Goal: Transaction & Acquisition: Purchase product/service

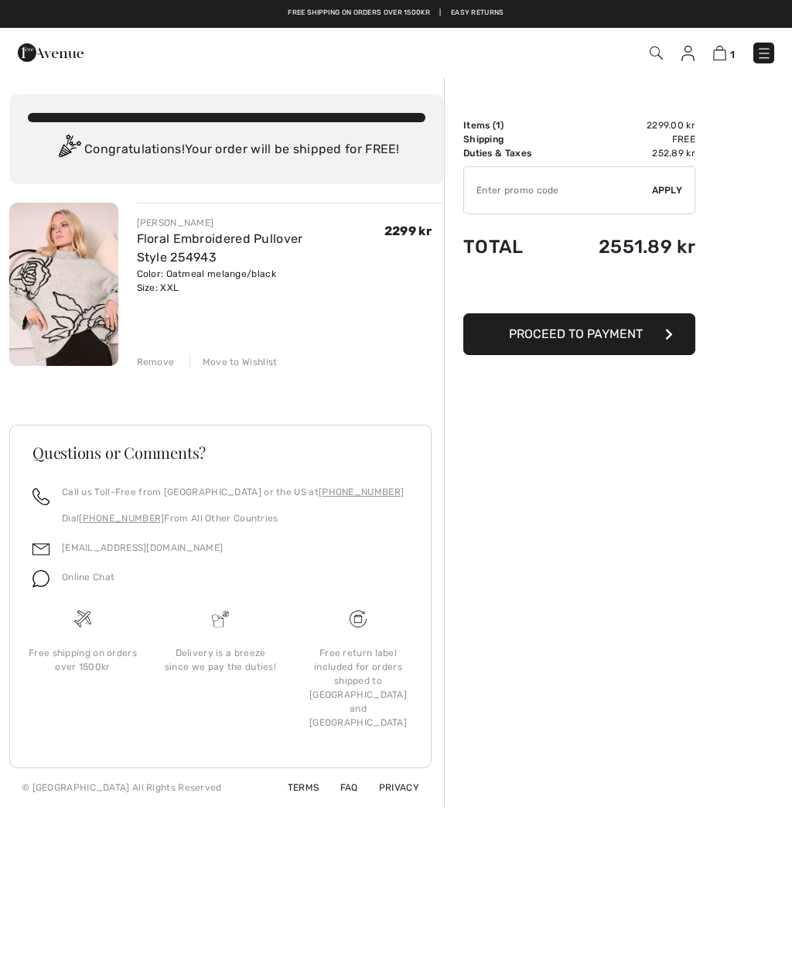
click at [238, 365] on div "Move to Wishlist" at bounding box center [234, 362] width 88 height 14
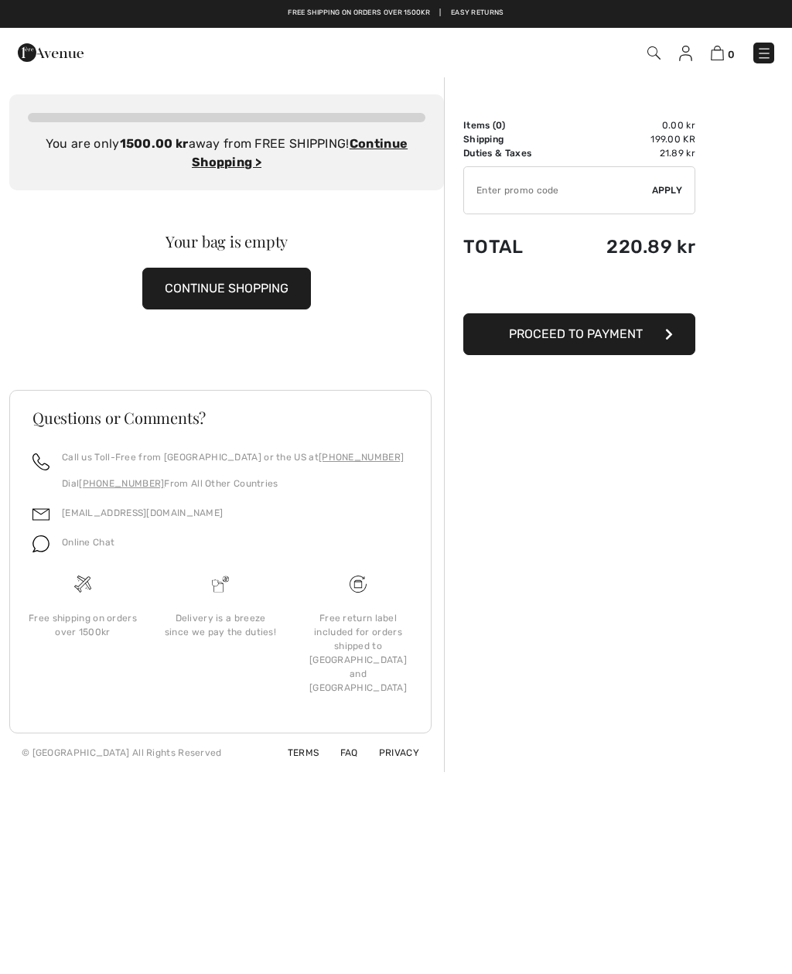
click at [764, 50] on img at bounding box center [764, 53] width 15 height 15
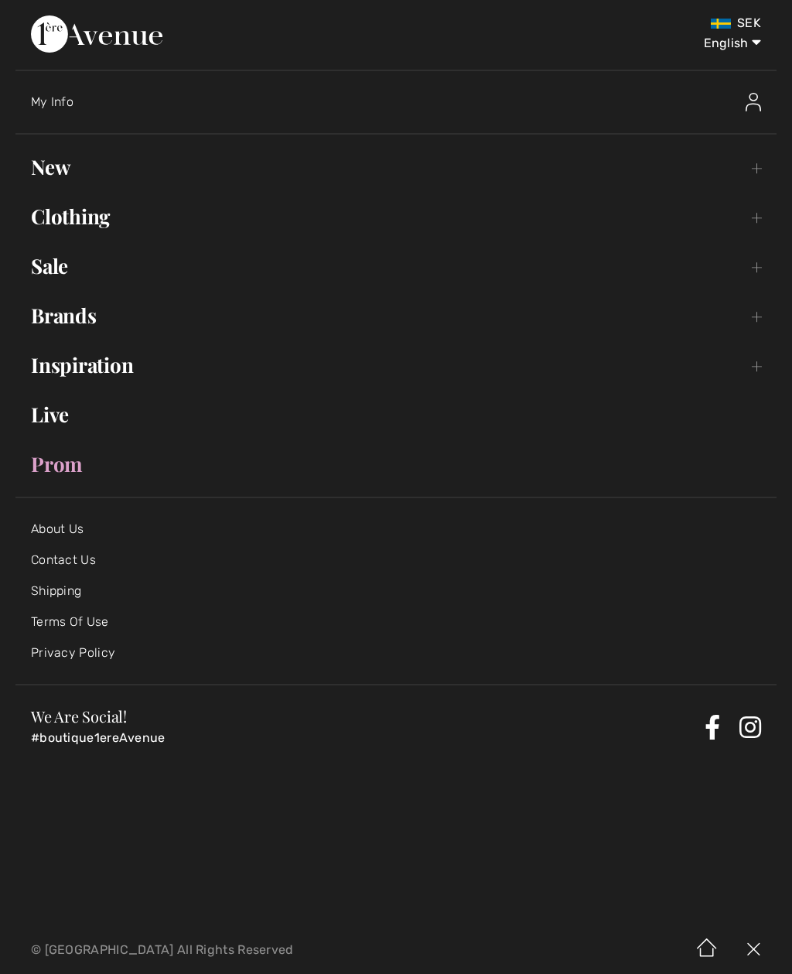
click at [51, 170] on link "New Toggle submenu" at bounding box center [395, 167] width 761 height 34
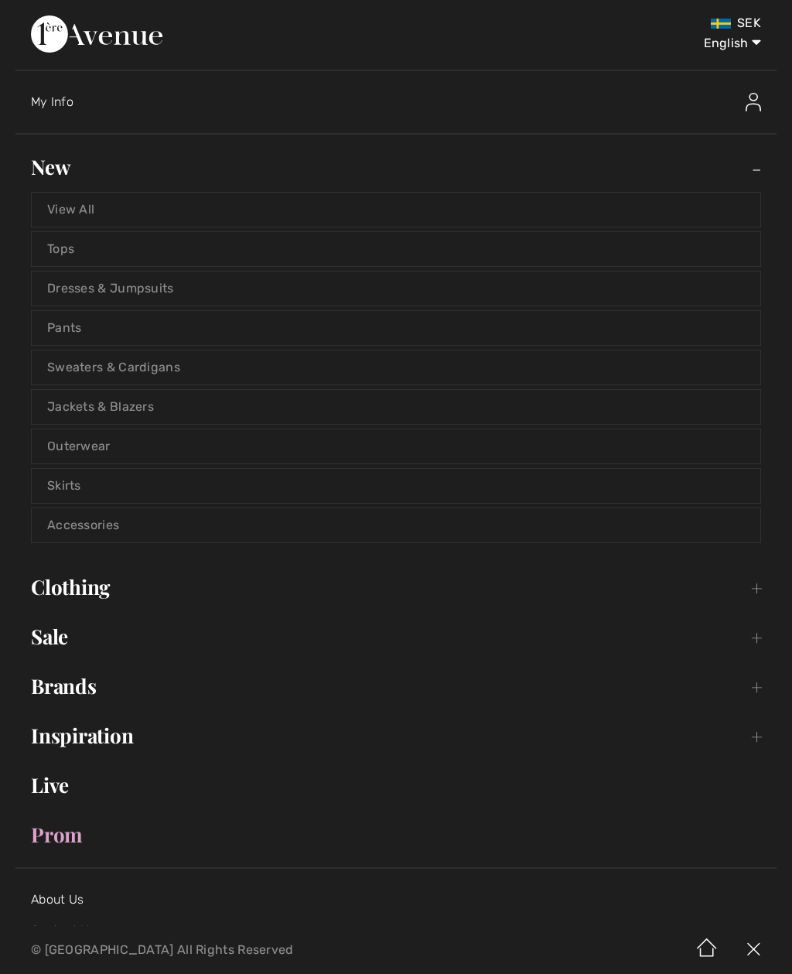
click at [73, 210] on link "View All" at bounding box center [396, 210] width 729 height 34
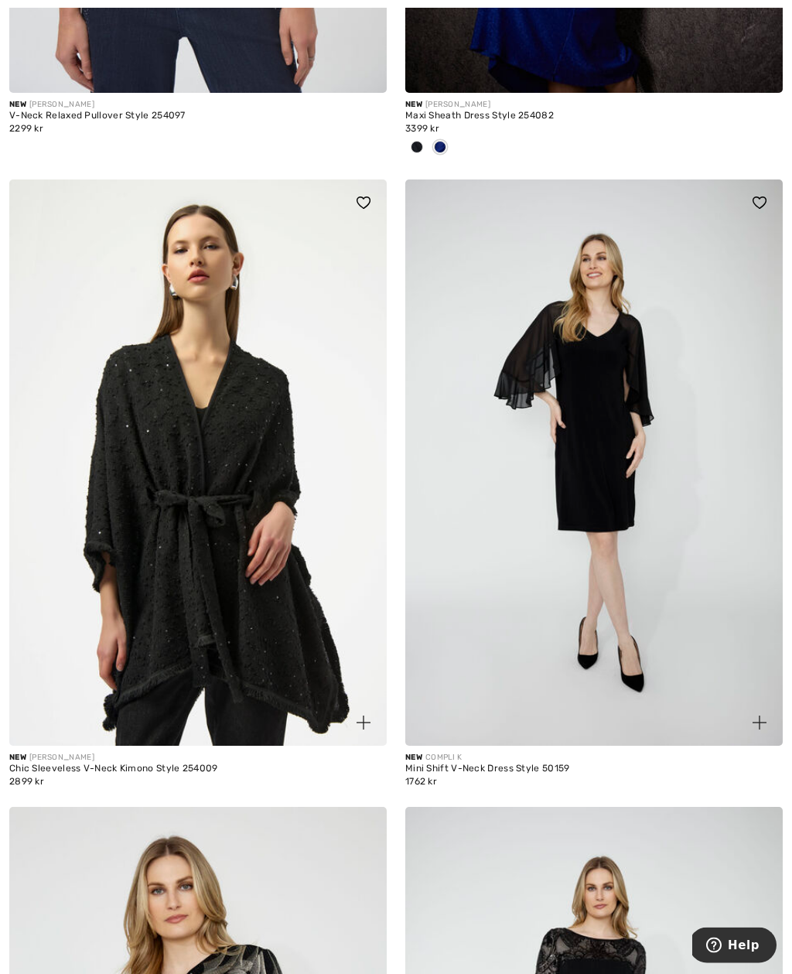
scroll to position [2621, 0]
click at [361, 720] on img at bounding box center [364, 723] width 14 height 14
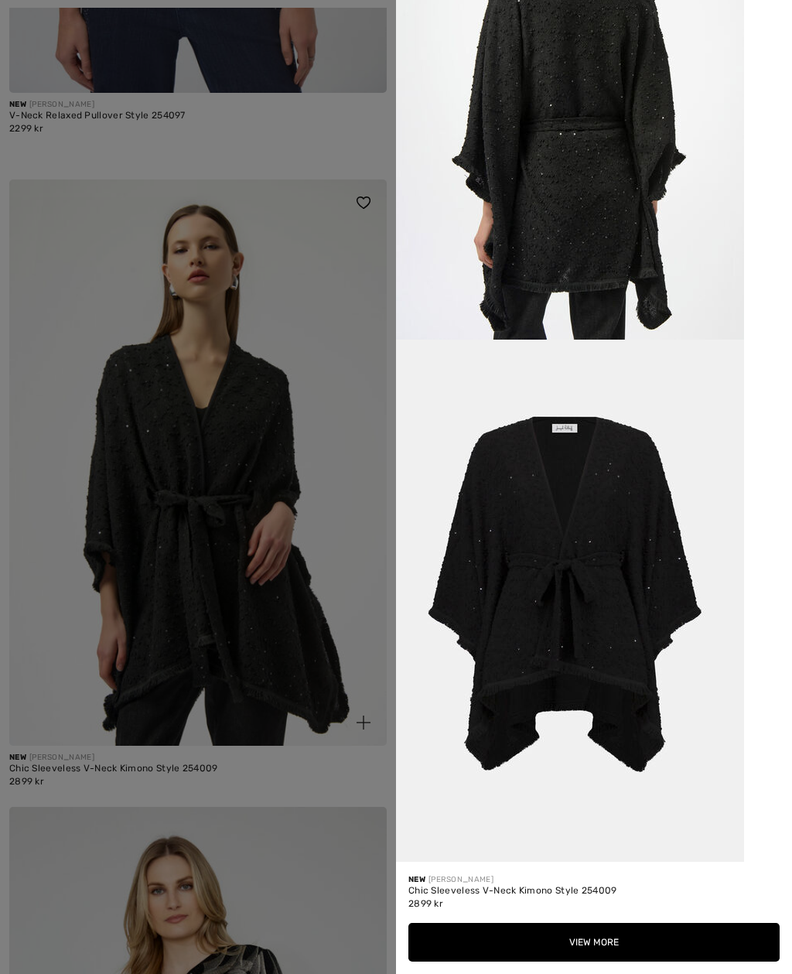
scroll to position [2088, 0]
click at [757, 201] on div "Your browser does not support the video tag." at bounding box center [594, 431] width 396 height 862
click at [54, 40] on div at bounding box center [396, 487] width 792 height 974
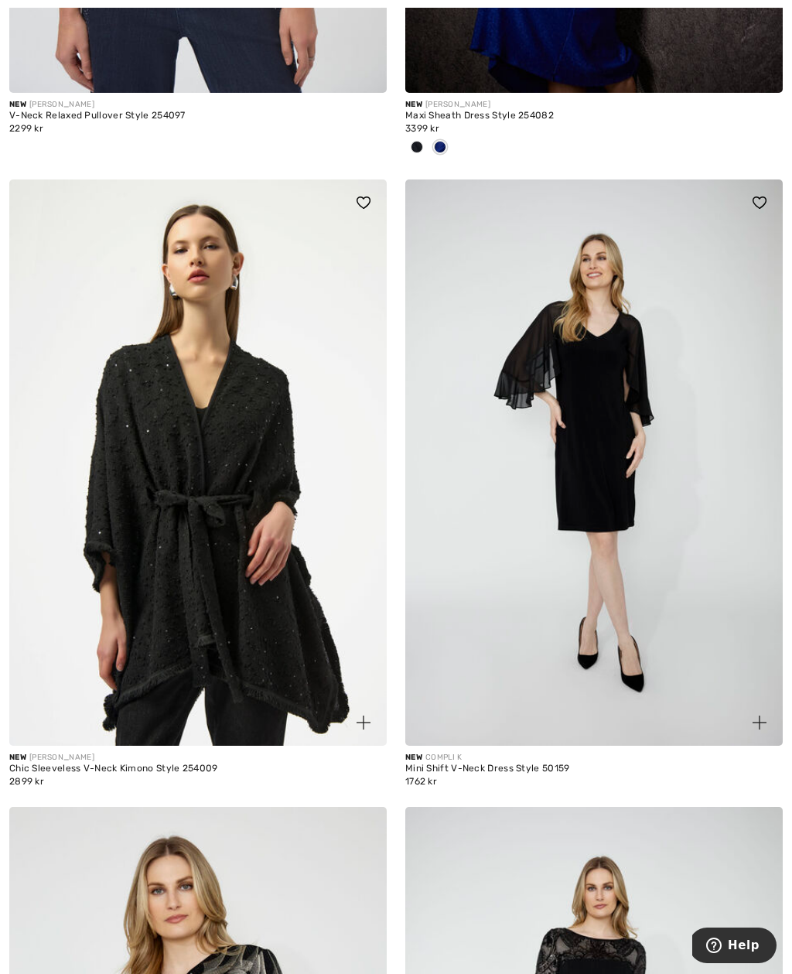
click at [269, 645] on img at bounding box center [198, 463] width 378 height 566
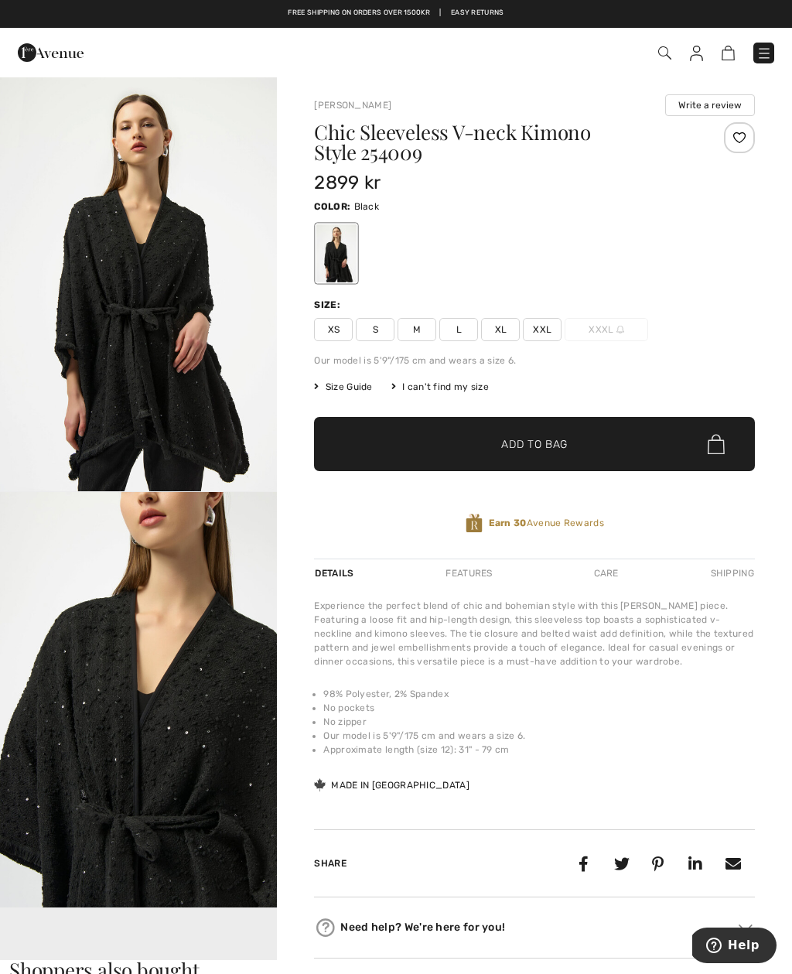
click at [546, 330] on span "XXL" at bounding box center [542, 329] width 39 height 23
click at [519, 451] on span "Add to Bag" at bounding box center [534, 444] width 67 height 16
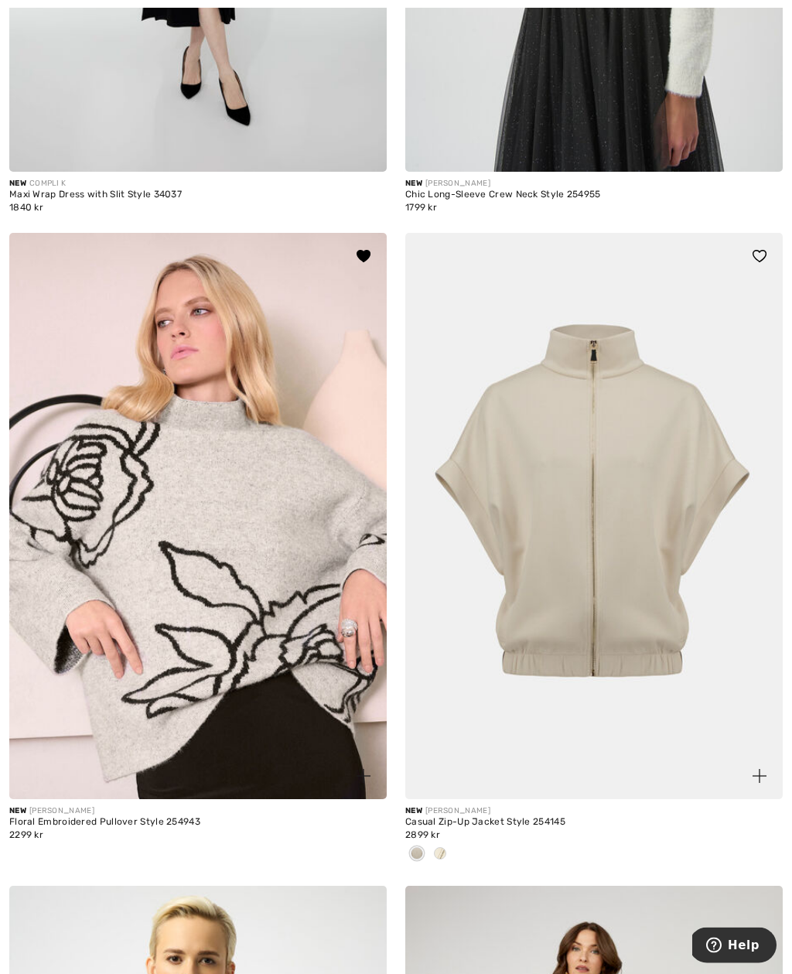
scroll to position [5832, 0]
click at [446, 852] on div at bounding box center [440, 855] width 23 height 26
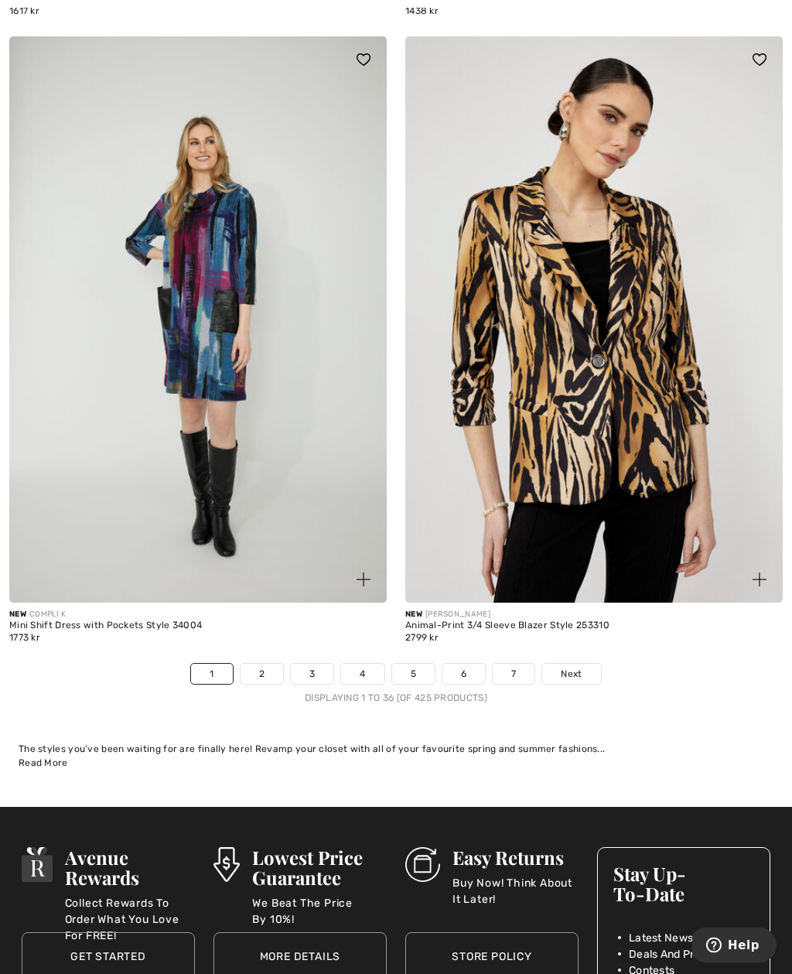
scroll to position [11225, 0]
click at [266, 668] on link "2" at bounding box center [262, 674] width 43 height 20
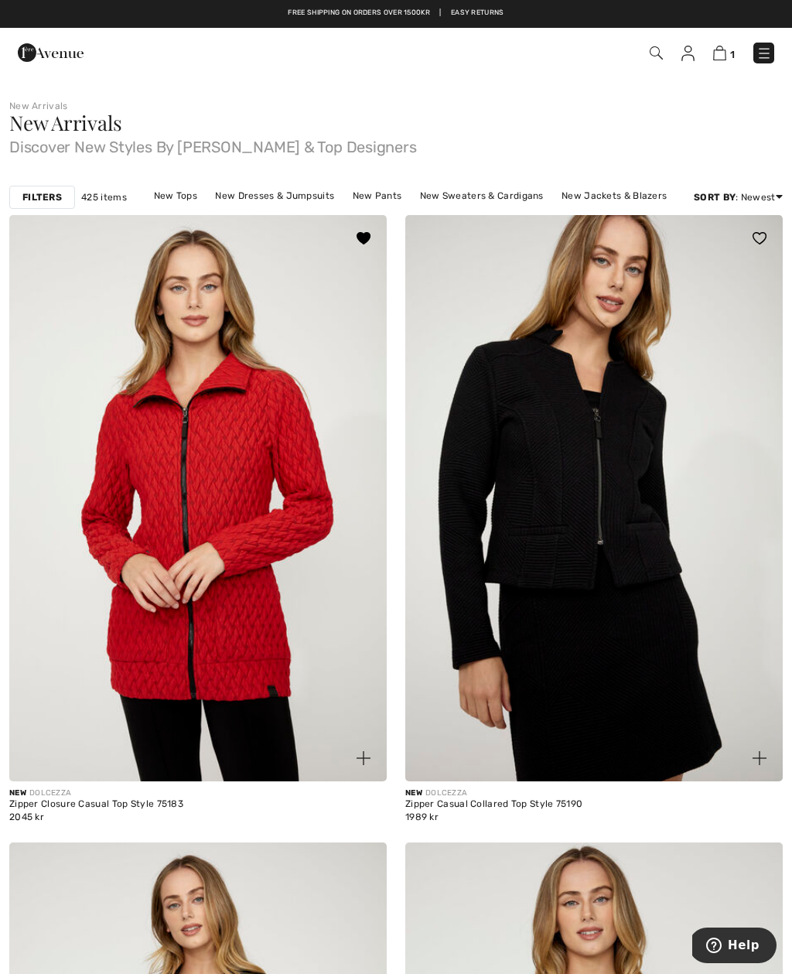
click at [660, 793] on div "New DOLCEZZA" at bounding box center [594, 794] width 378 height 12
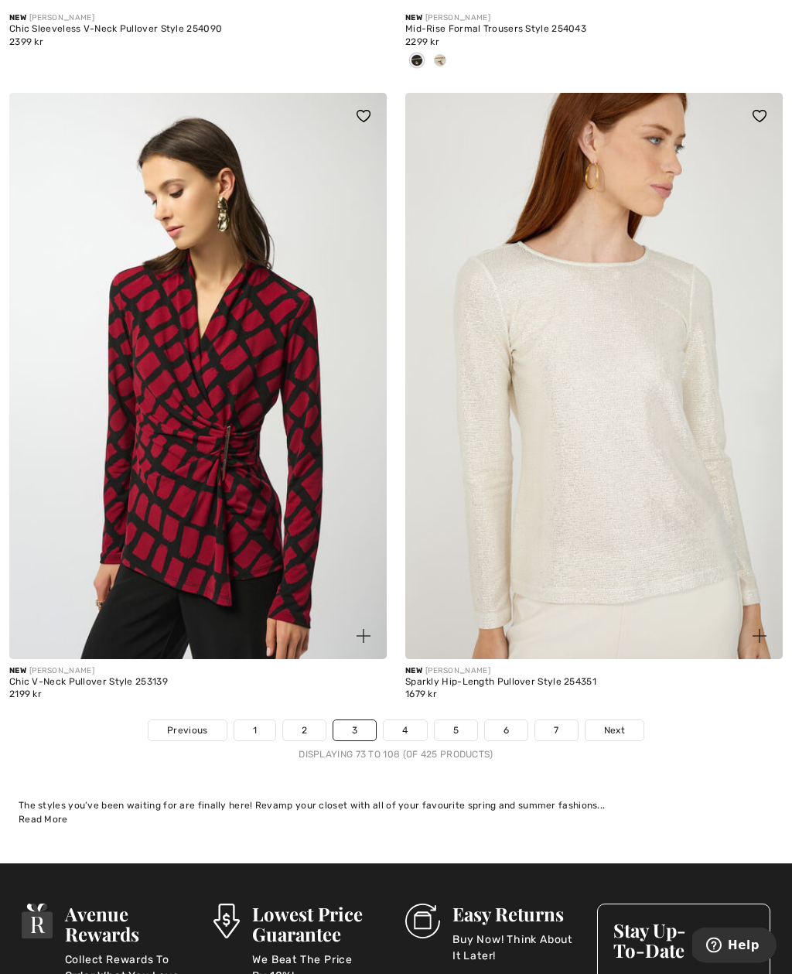
scroll to position [11119, 0]
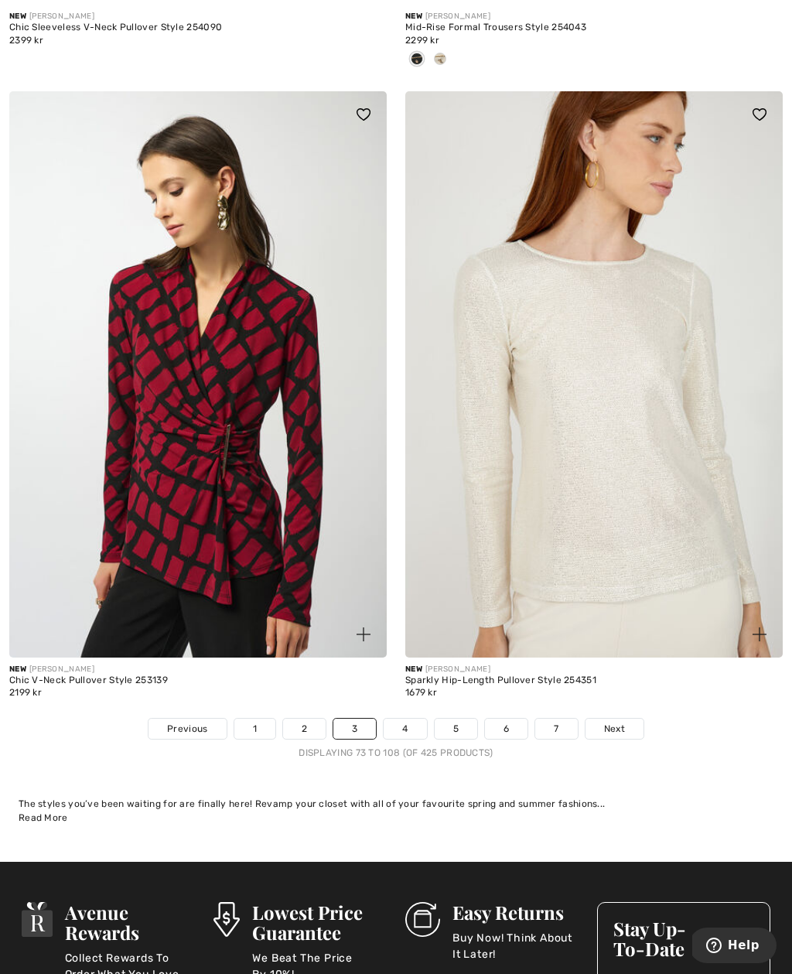
click at [411, 726] on link "4" at bounding box center [405, 729] width 43 height 20
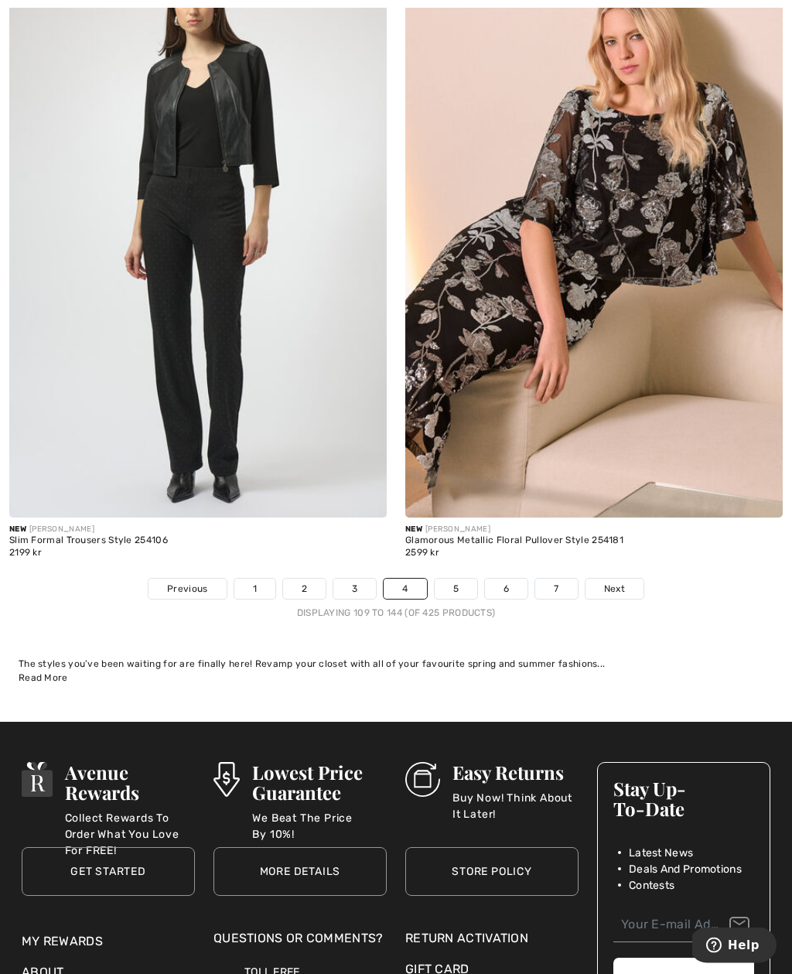
scroll to position [11439, 0]
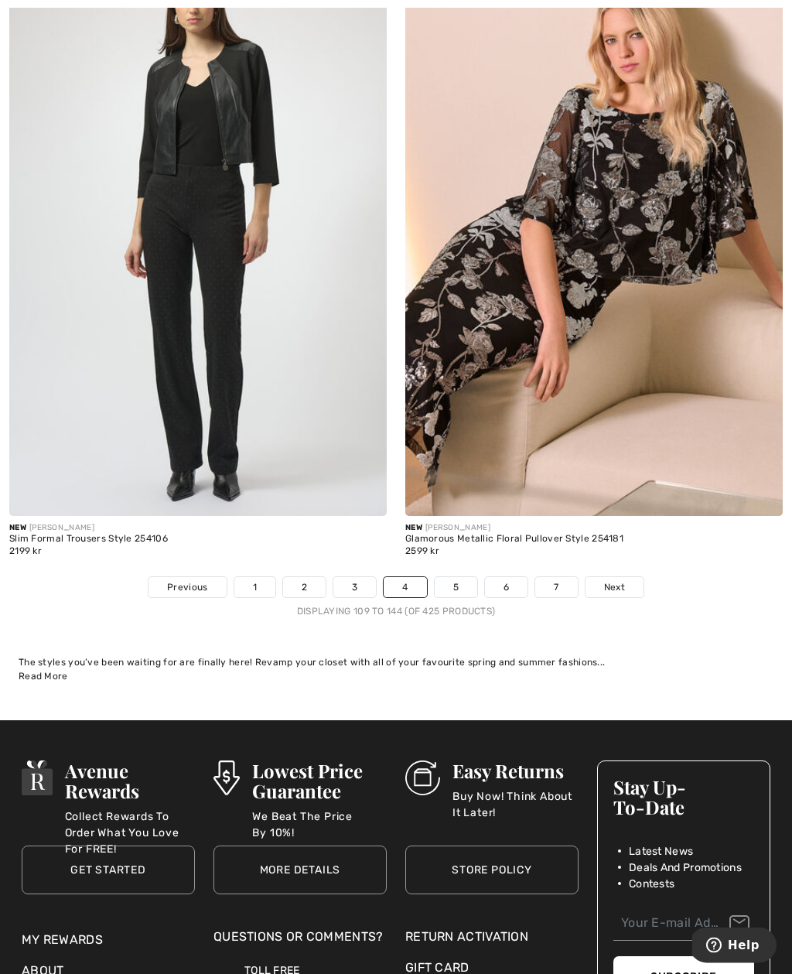
click at [462, 578] on link "5" at bounding box center [456, 588] width 43 height 20
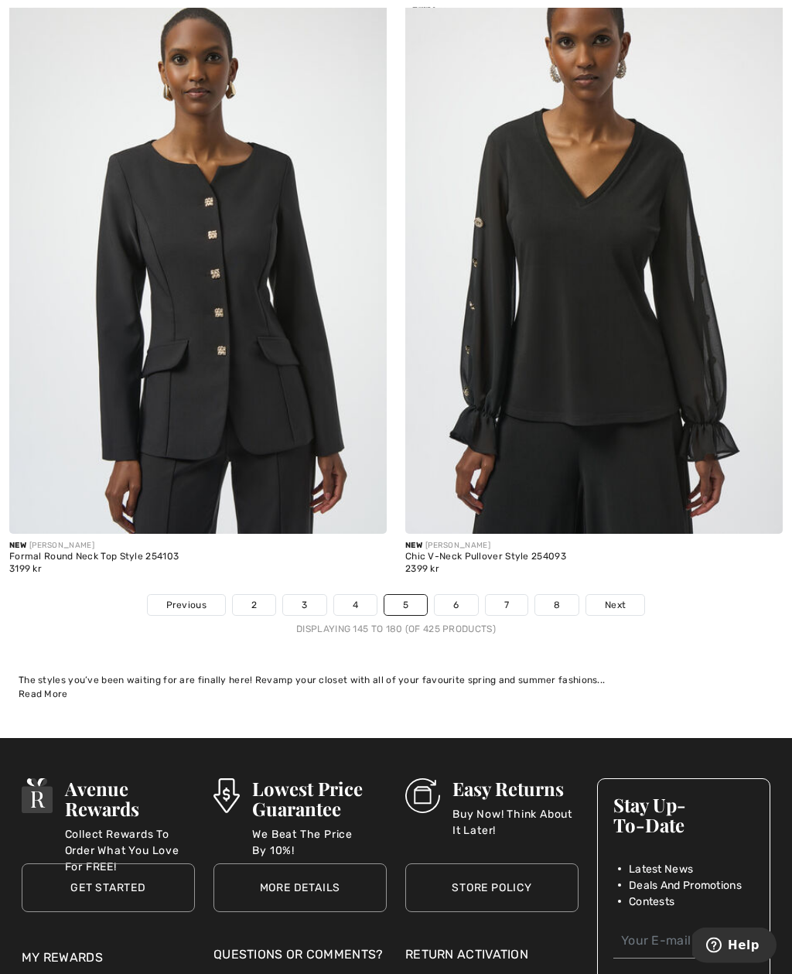
scroll to position [11385, 0]
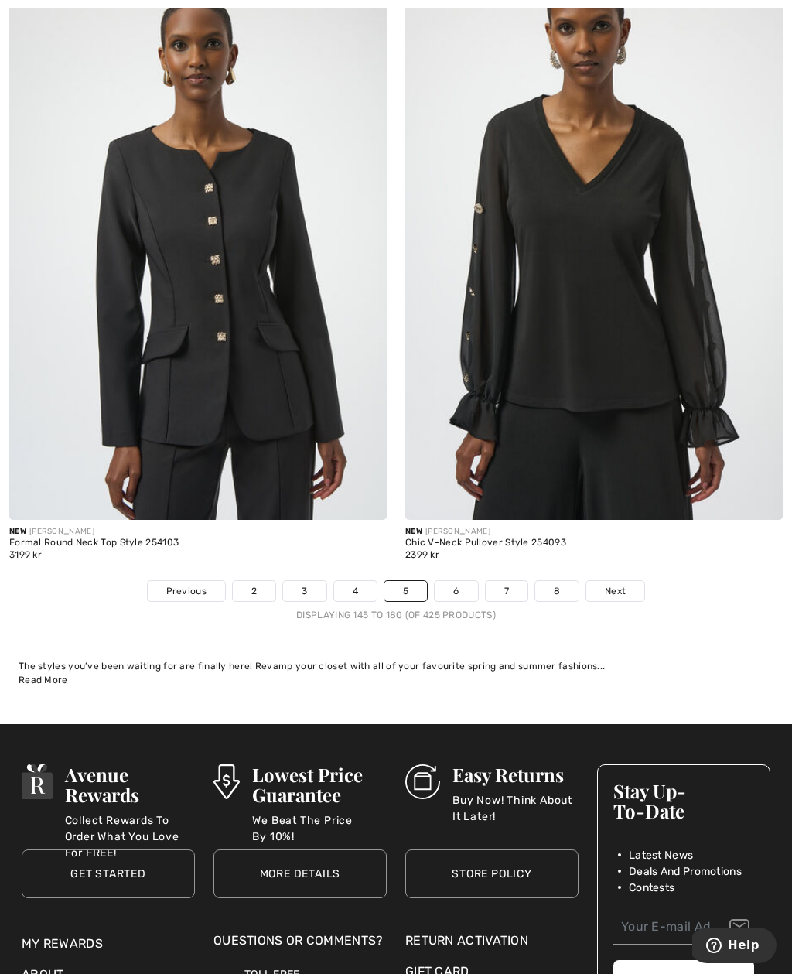
click at [460, 583] on link "6" at bounding box center [456, 591] width 43 height 20
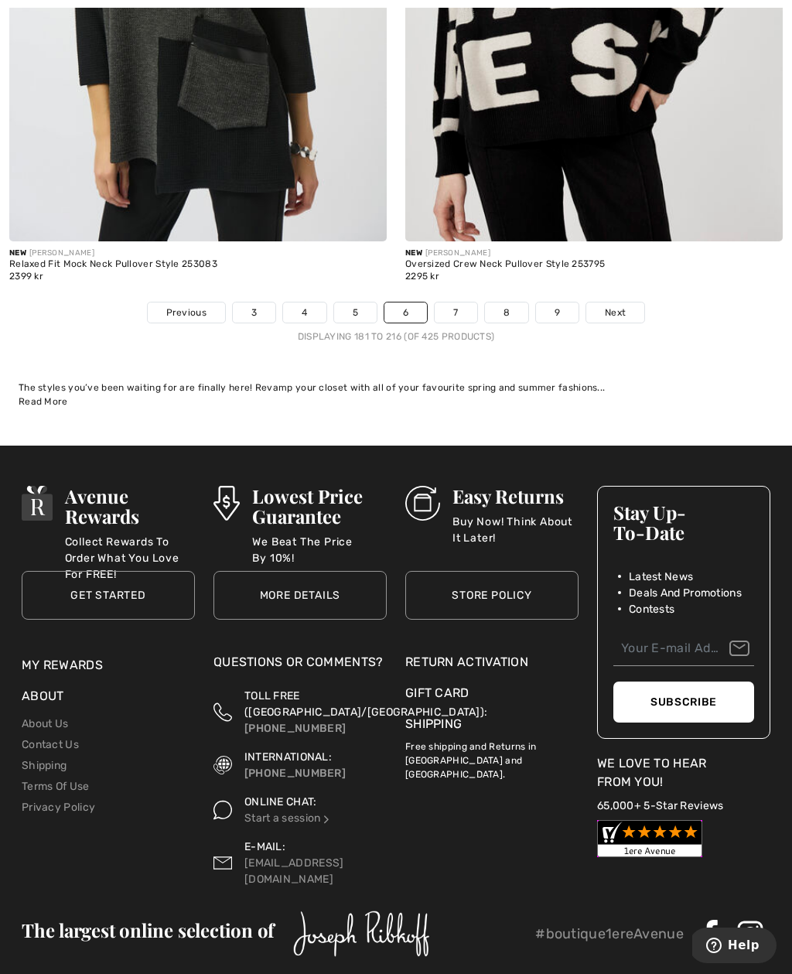
scroll to position [11680, 0]
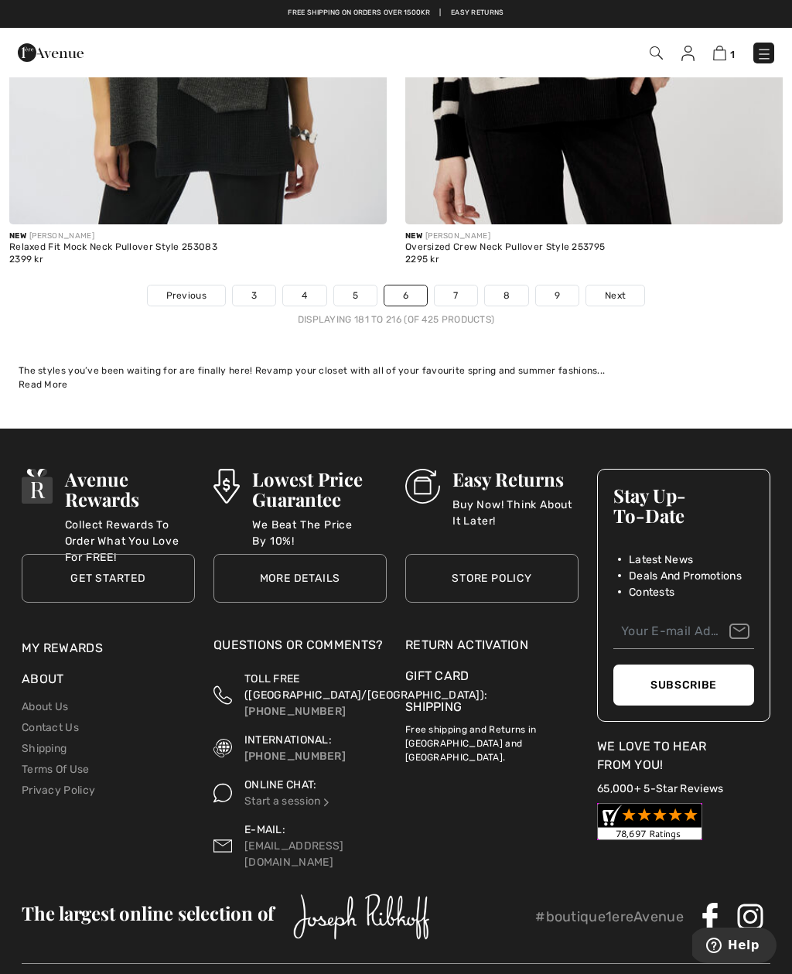
click at [460, 286] on link "7" at bounding box center [456, 296] width 42 height 20
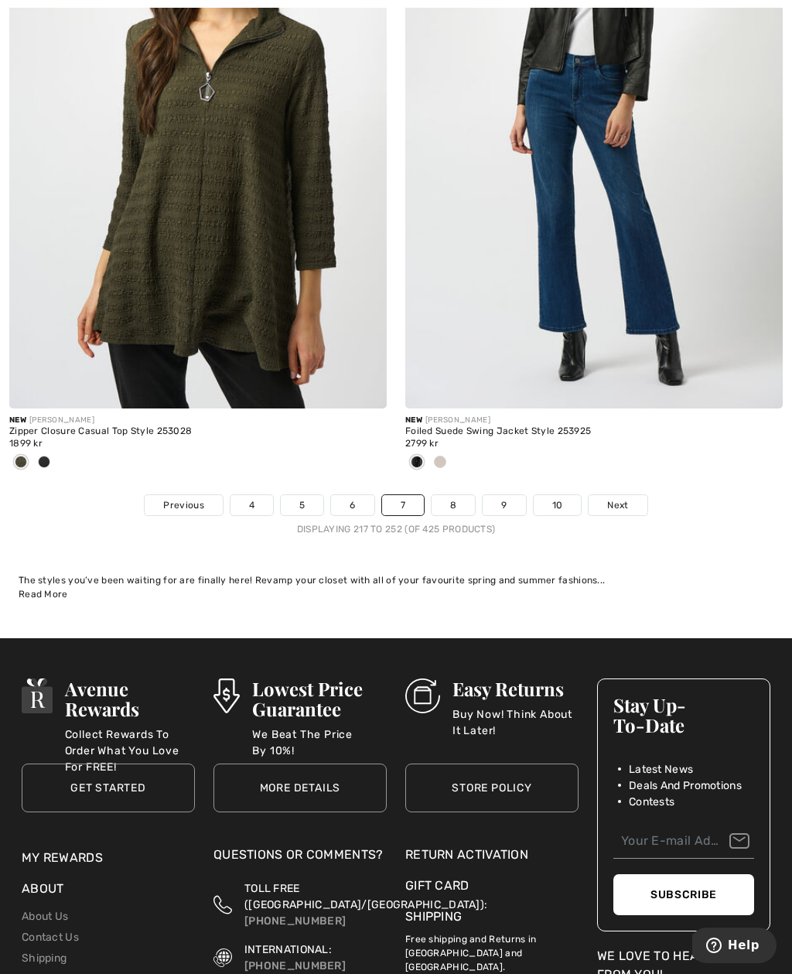
scroll to position [11428, 0]
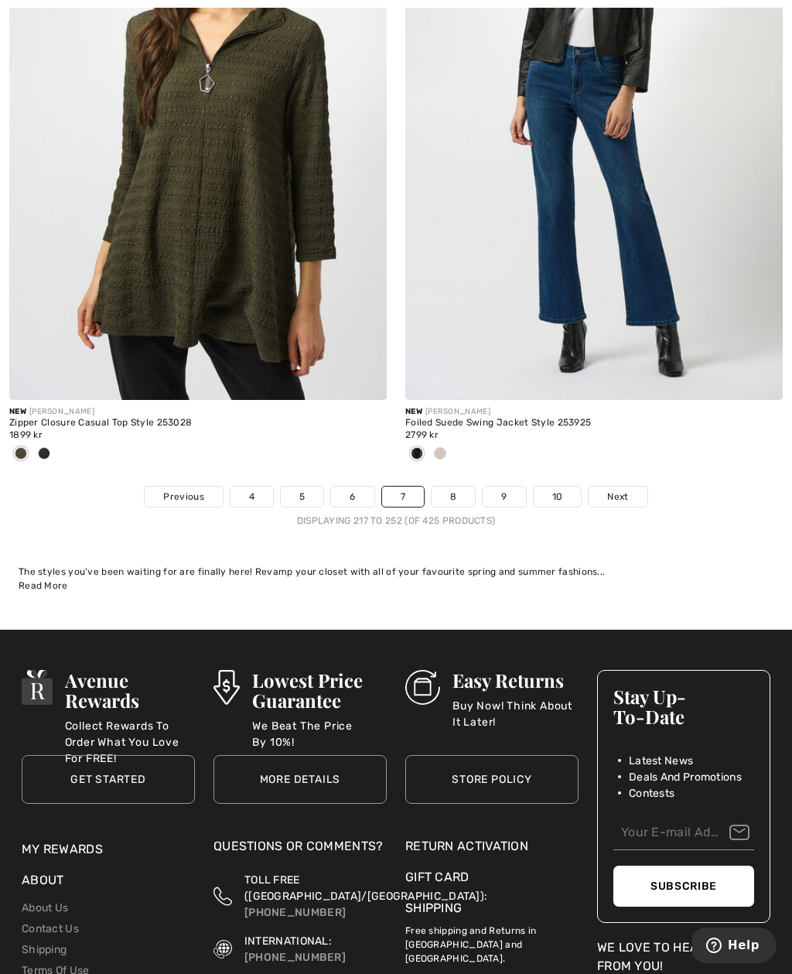
click at [453, 493] on link "8" at bounding box center [453, 497] width 43 height 20
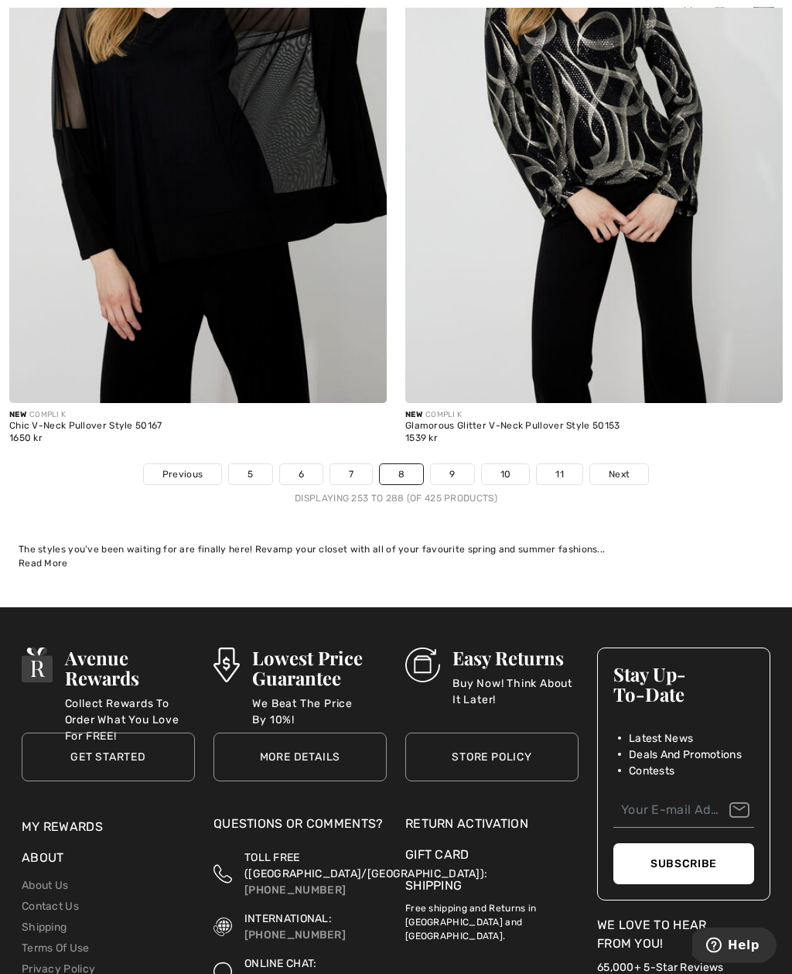
scroll to position [11502, 0]
click at [457, 465] on link "9" at bounding box center [452, 474] width 43 height 20
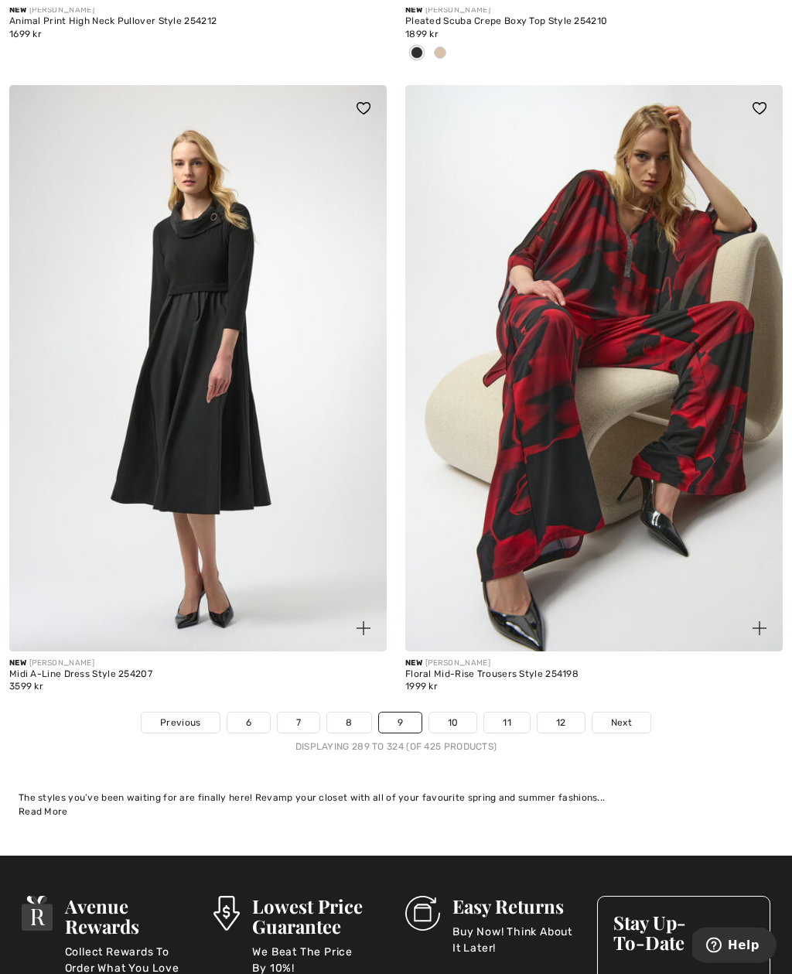
scroll to position [11330, 0]
click at [462, 713] on link "10" at bounding box center [453, 723] width 48 height 20
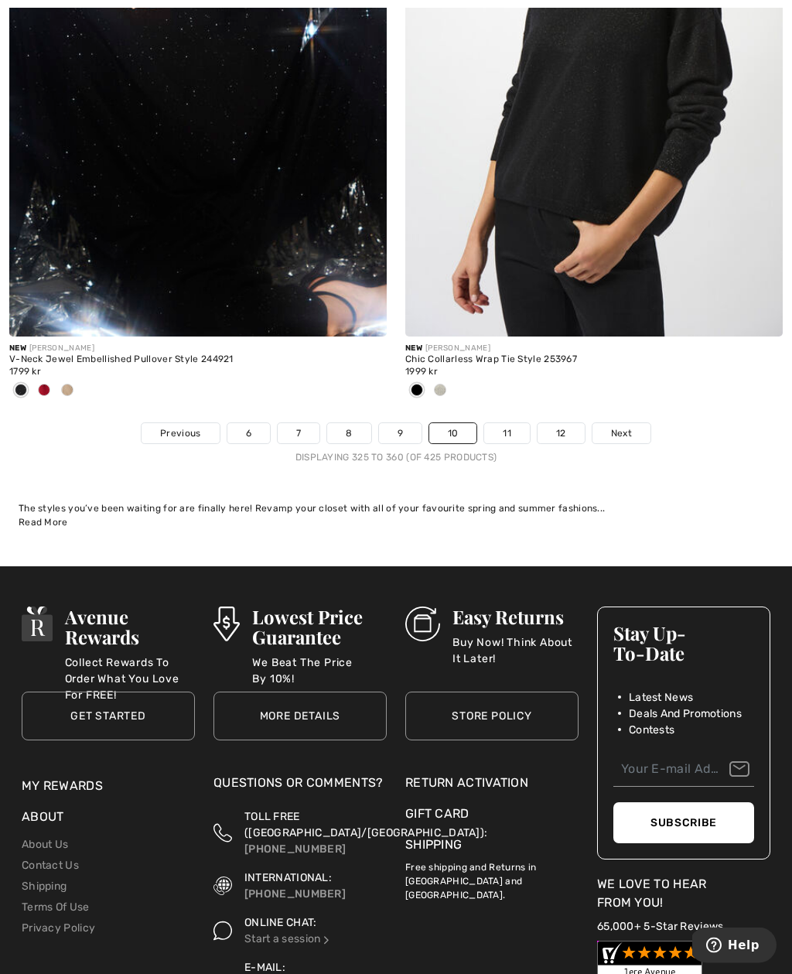
scroll to position [11466, 0]
click at [512, 427] on link "11" at bounding box center [507, 433] width 46 height 20
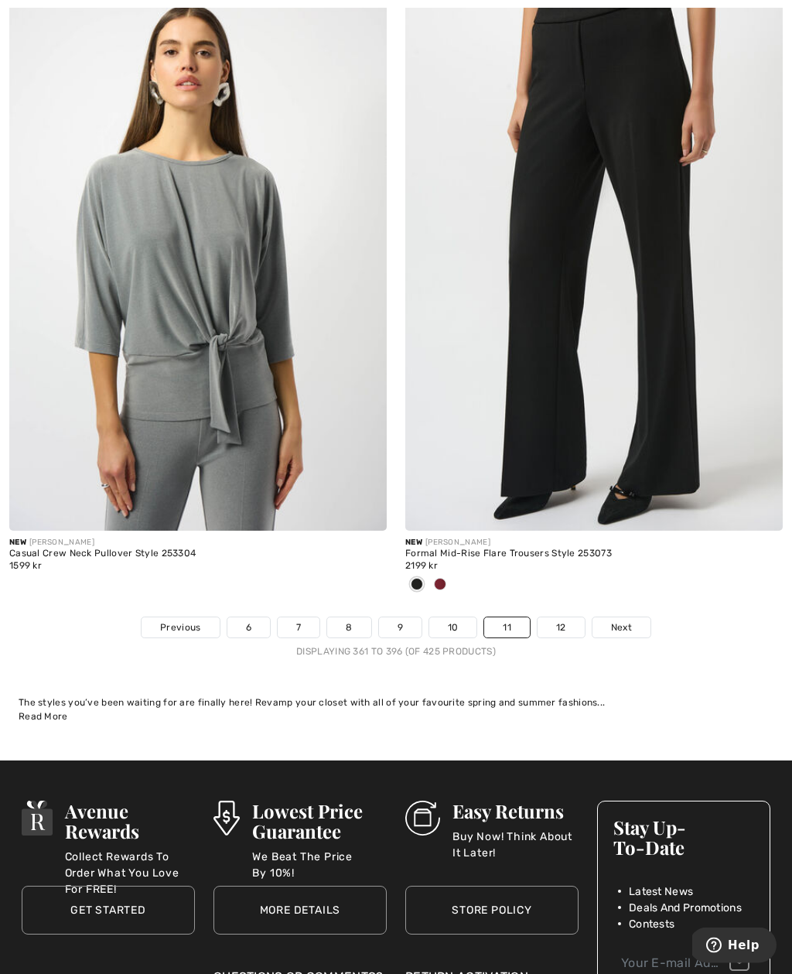
scroll to position [11297, 0]
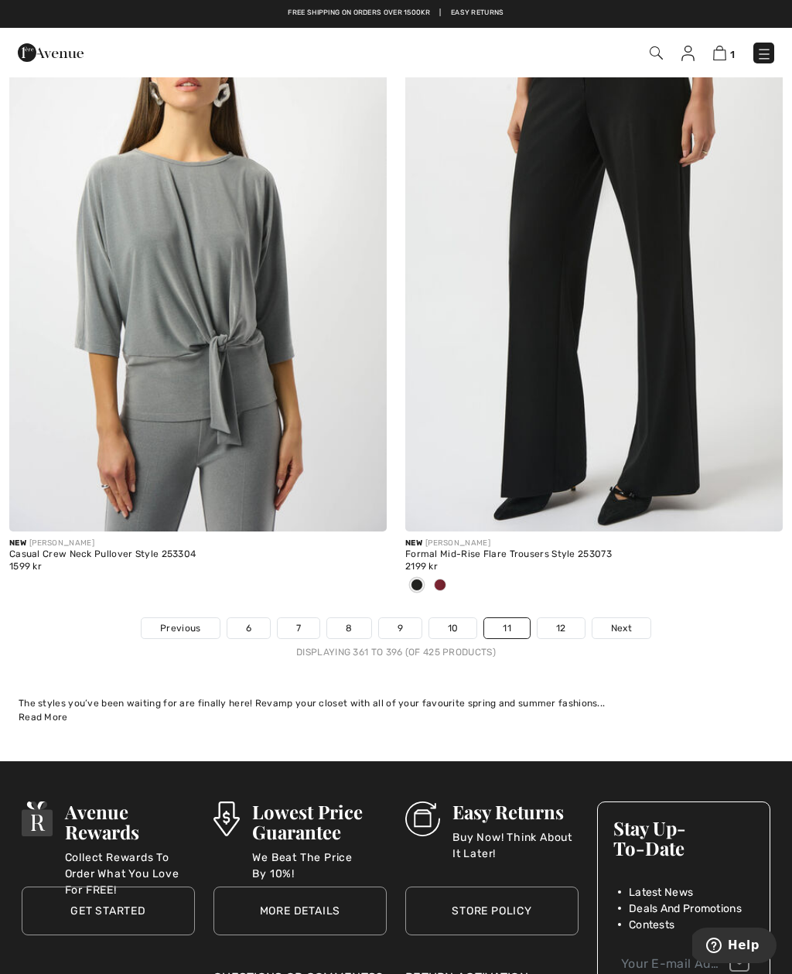
click at [563, 618] on link "12" at bounding box center [561, 628] width 47 height 20
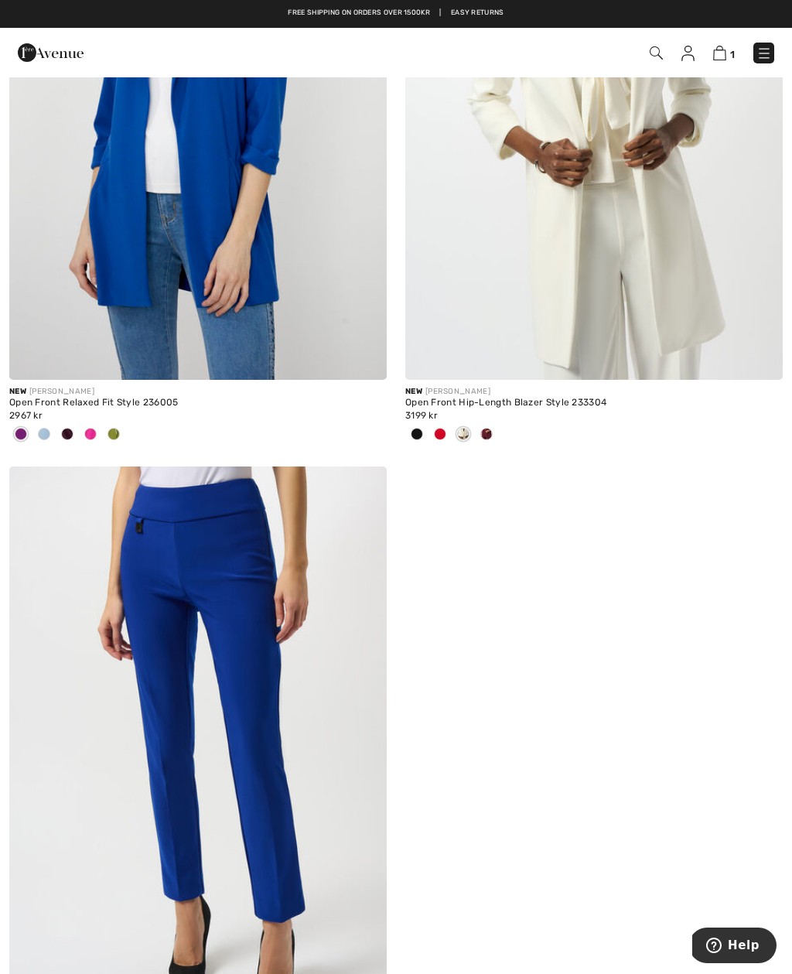
scroll to position [9014, 0]
click at [767, 51] on img at bounding box center [764, 53] width 15 height 15
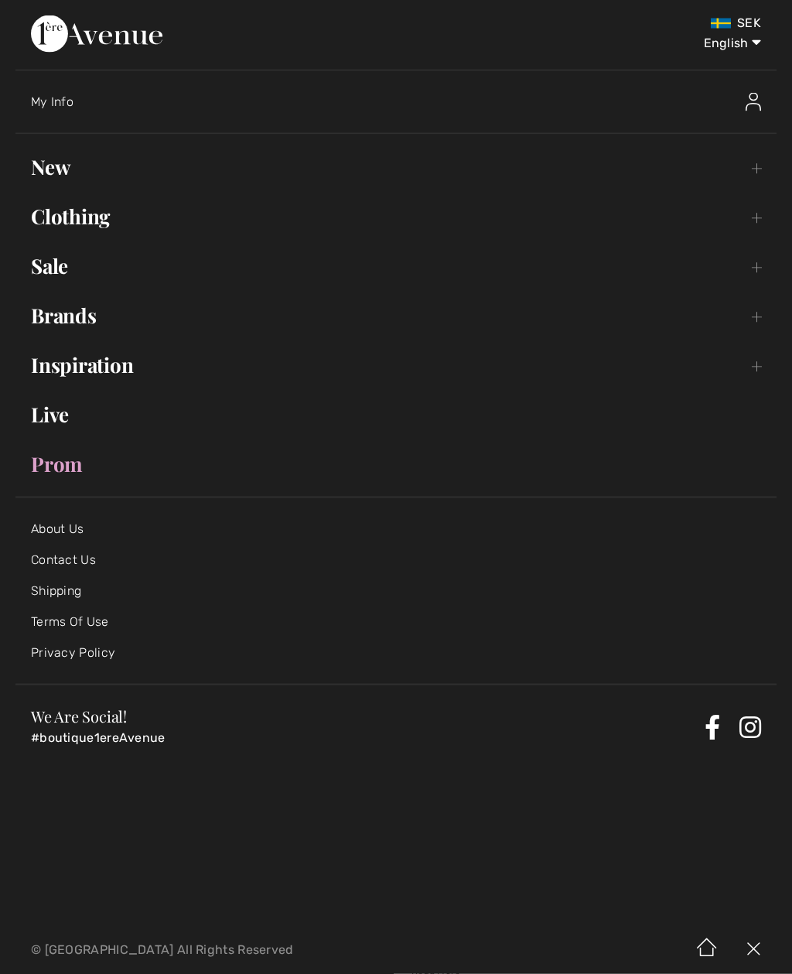
scroll to position [9015, 0]
click at [59, 468] on link "Prom" at bounding box center [395, 464] width 761 height 34
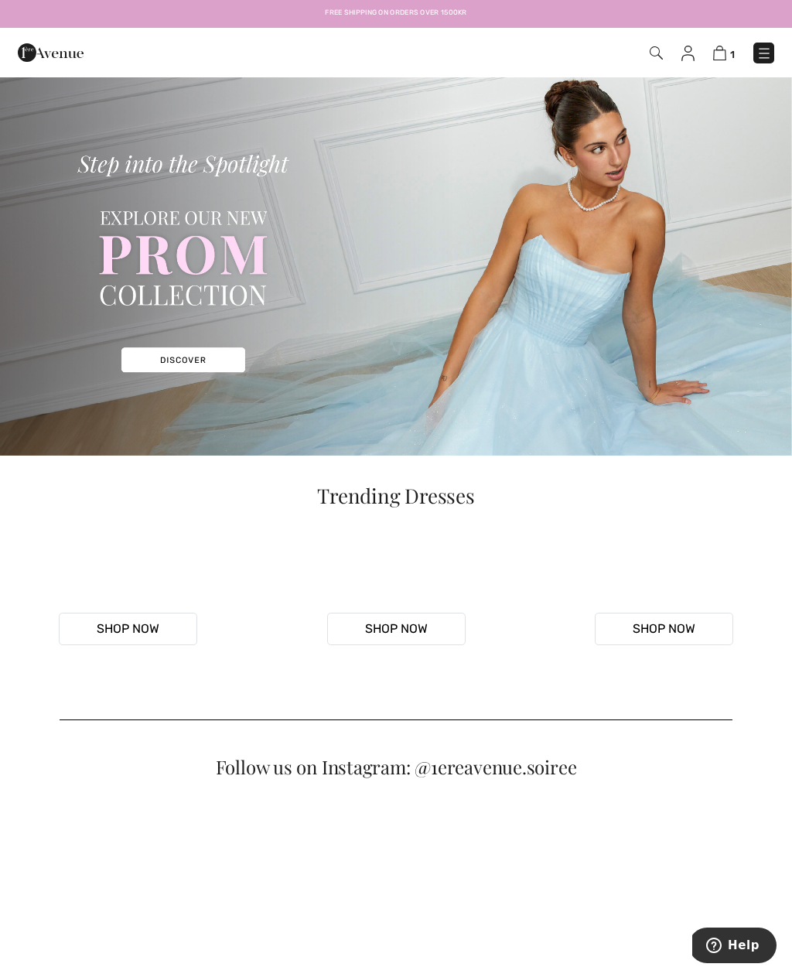
click at [762, 55] on img at bounding box center [764, 53] width 15 height 15
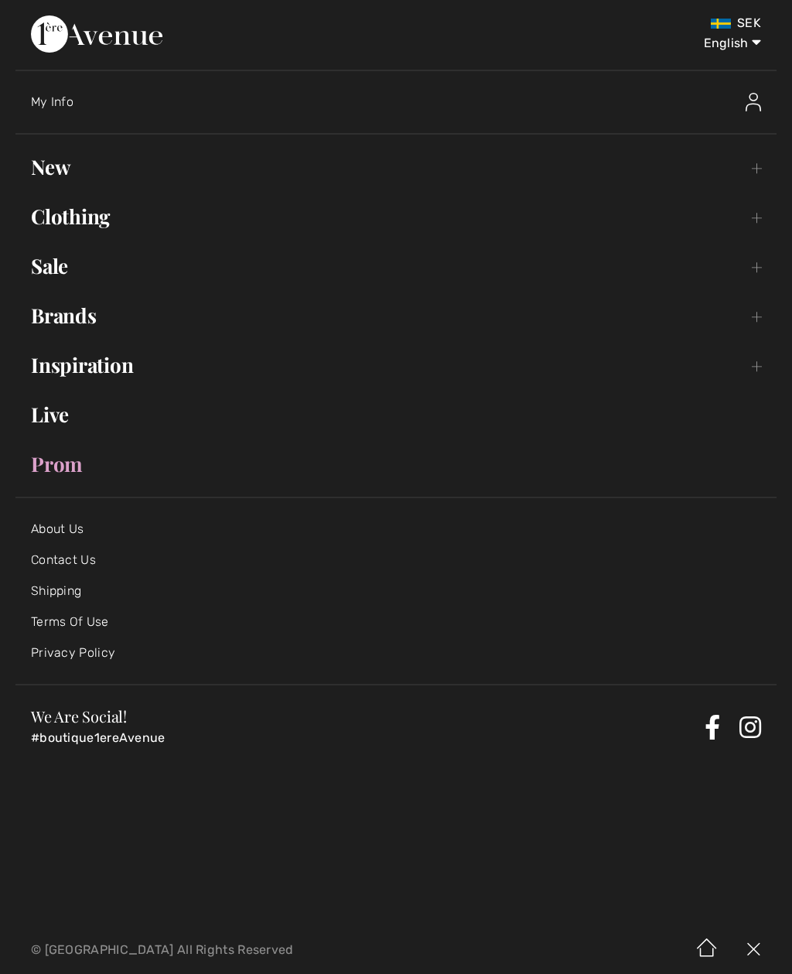
click at [91, 227] on link "Clothing Toggle submenu" at bounding box center [395, 217] width 761 height 34
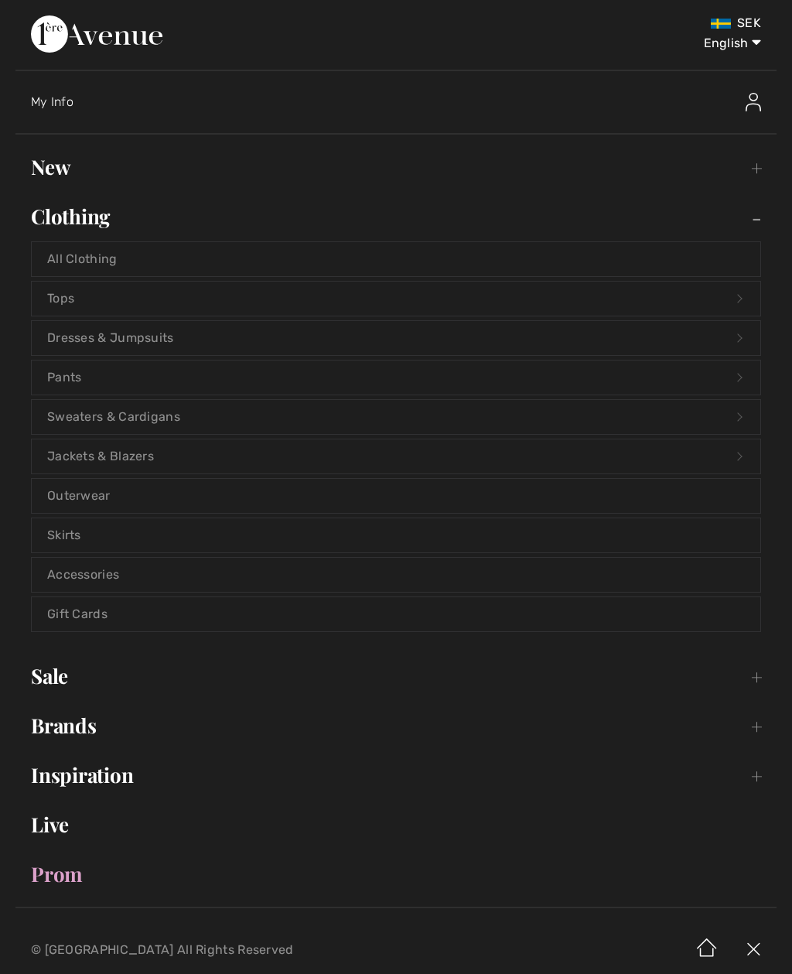
click at [146, 415] on link "Sweaters & Cardigans Open submenu" at bounding box center [396, 417] width 729 height 34
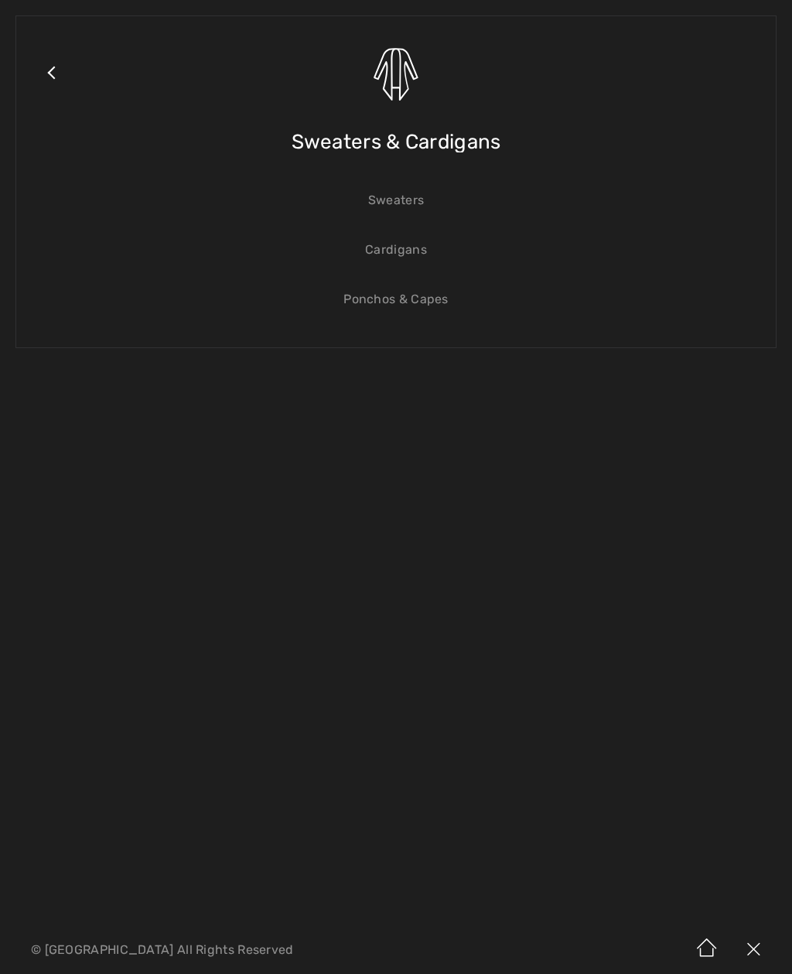
click at [413, 207] on link "Sweaters" at bounding box center [396, 200] width 729 height 34
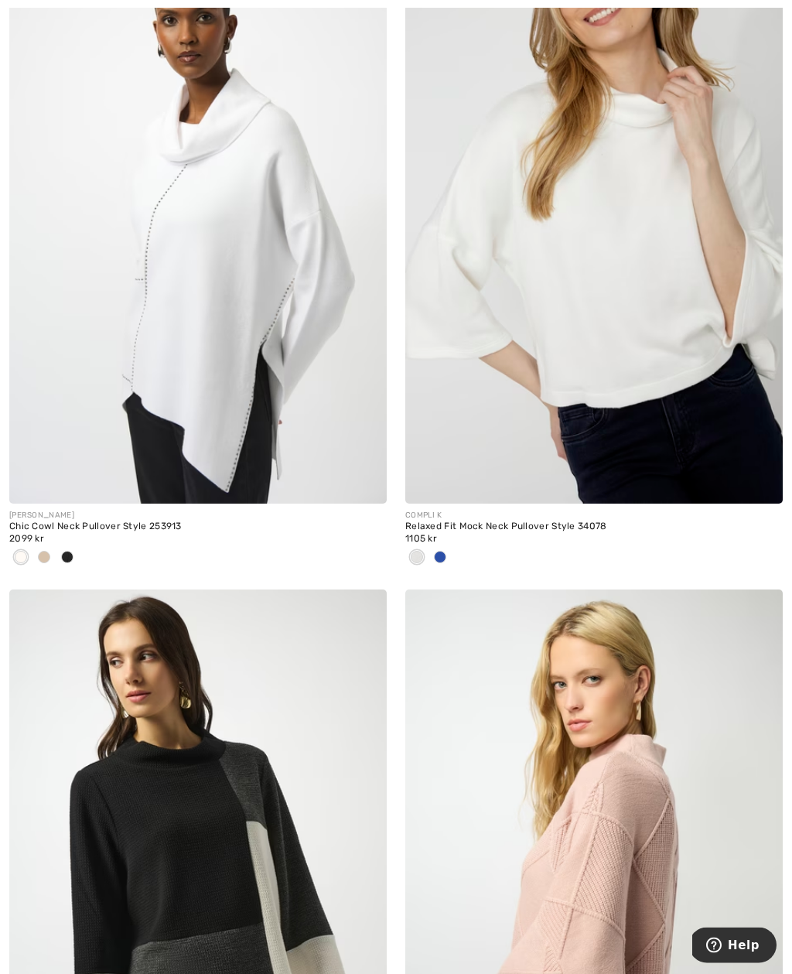
scroll to position [4877, 0]
click at [221, 323] on img at bounding box center [198, 220] width 378 height 566
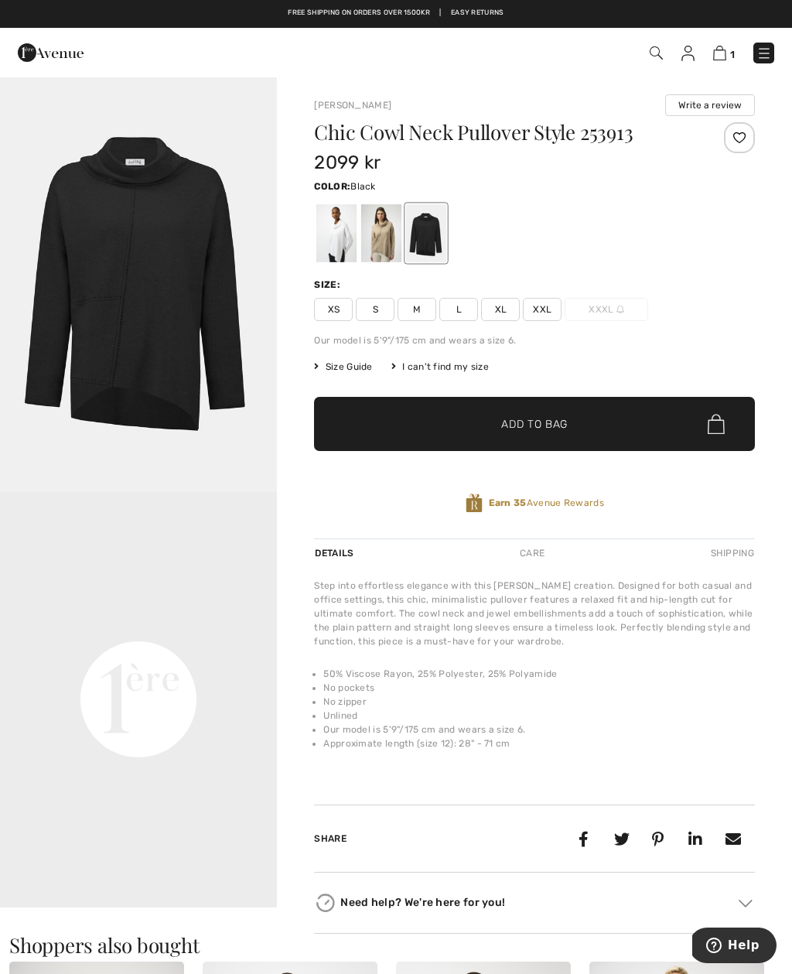
click at [429, 236] on div at bounding box center [426, 233] width 40 height 58
click at [525, 425] on span "Add to Bag" at bounding box center [534, 424] width 67 height 16
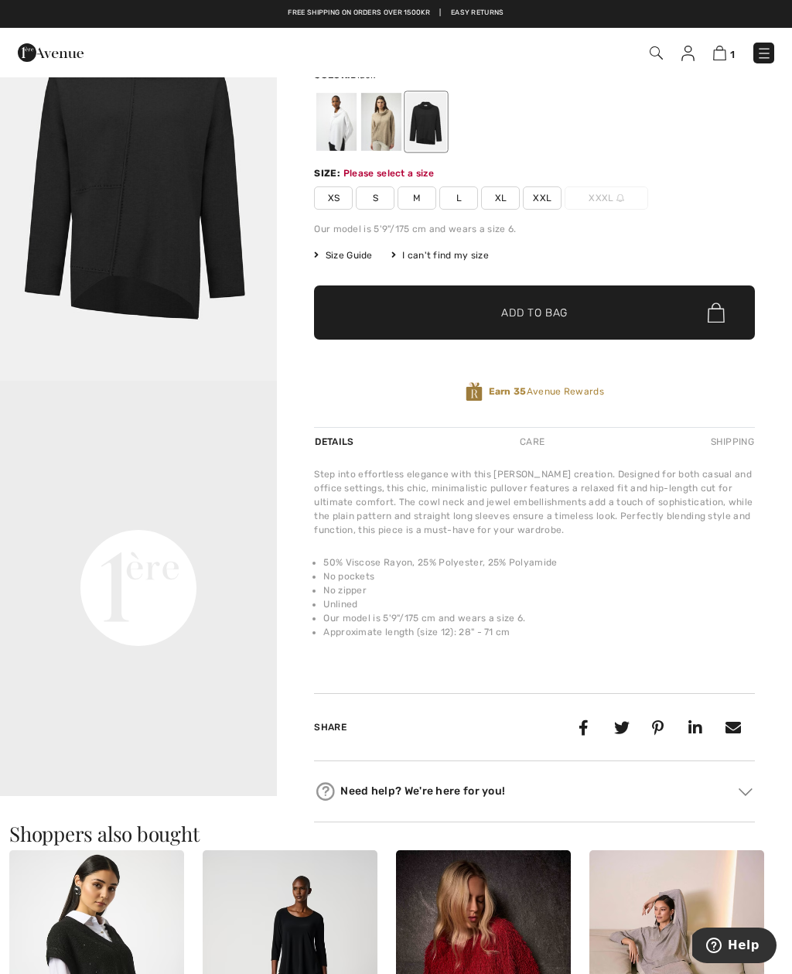
scroll to position [166, 0]
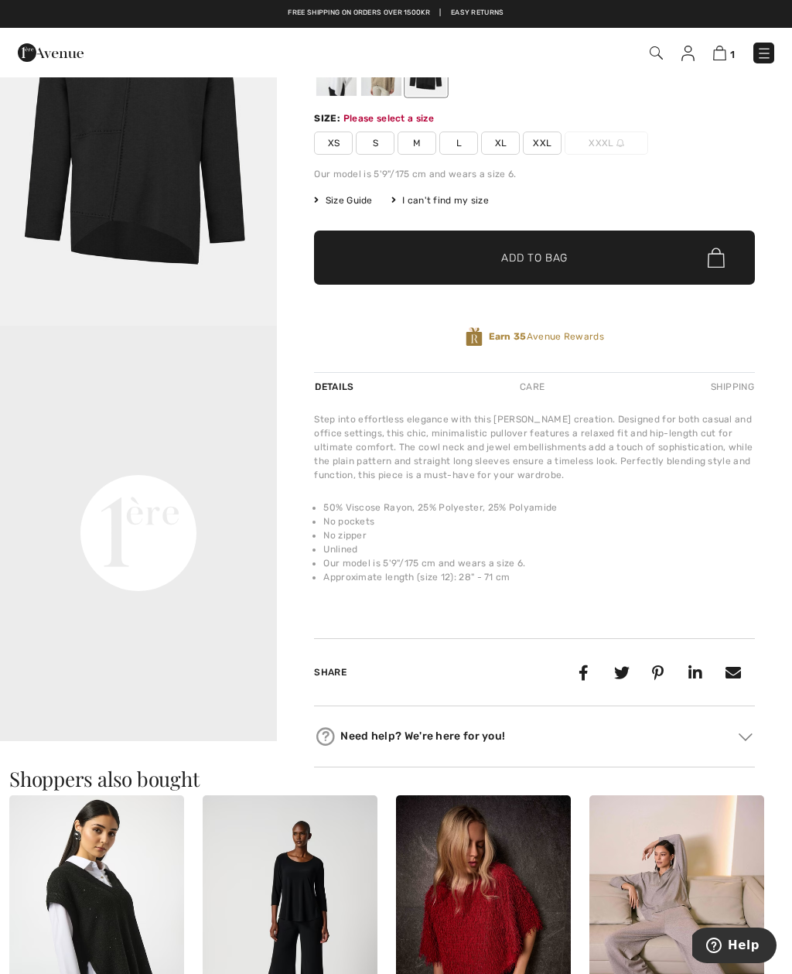
click at [542, 152] on span "XXL" at bounding box center [542, 143] width 39 height 23
click at [536, 268] on span "✔ Added to Bag Add to Bag" at bounding box center [534, 258] width 441 height 54
click at [724, 56] on img at bounding box center [718, 53] width 13 height 15
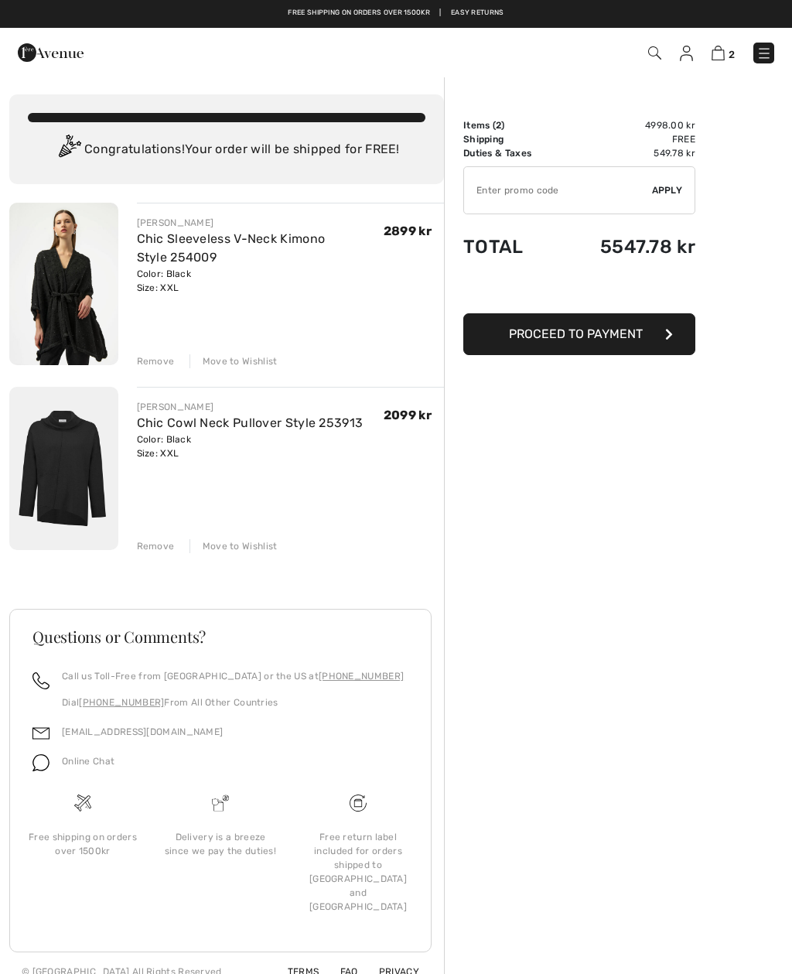
click at [238, 363] on div "Move to Wishlist" at bounding box center [234, 361] width 88 height 14
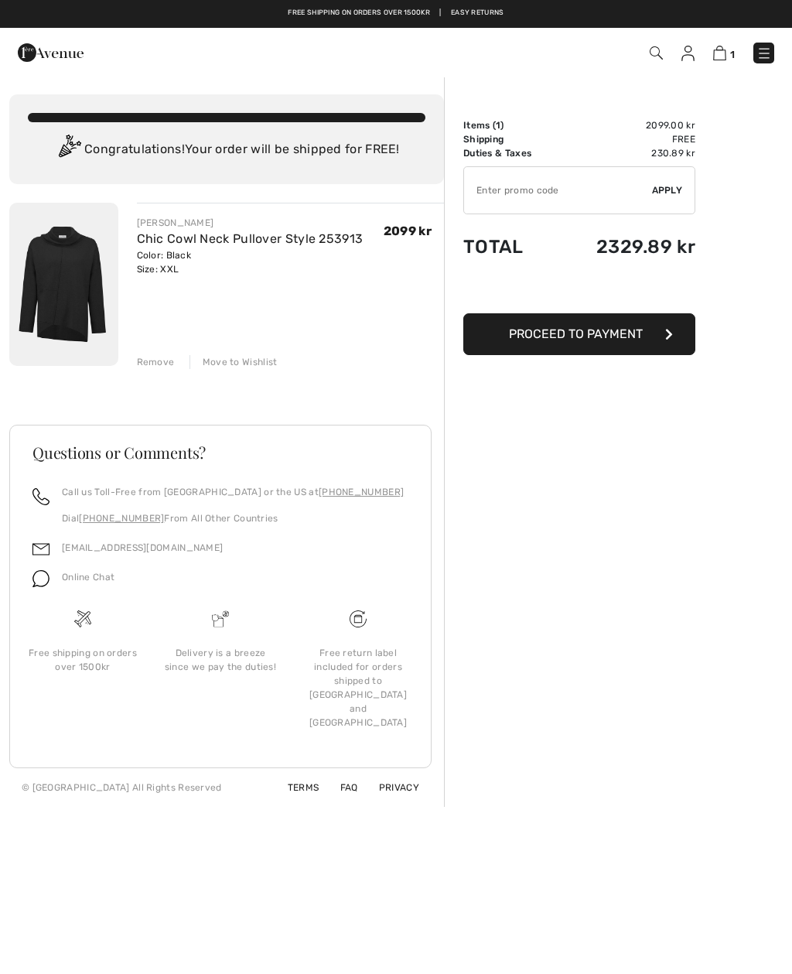
click at [247, 363] on div "Move to Wishlist" at bounding box center [234, 362] width 88 height 14
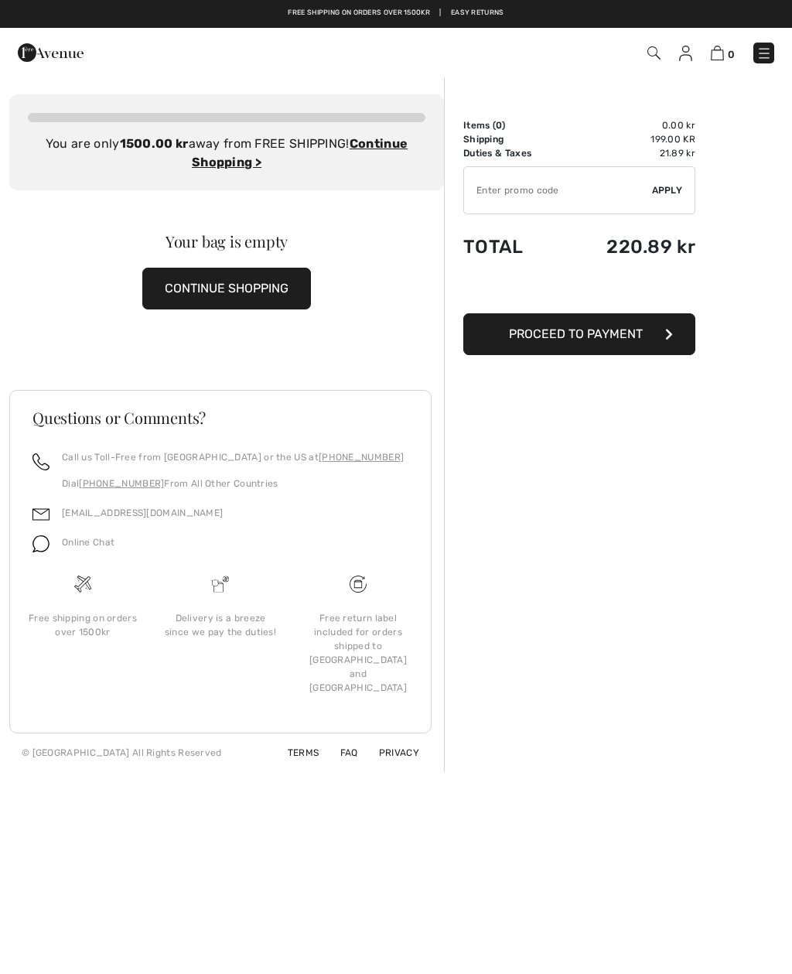
click at [687, 51] on img at bounding box center [685, 53] width 13 height 15
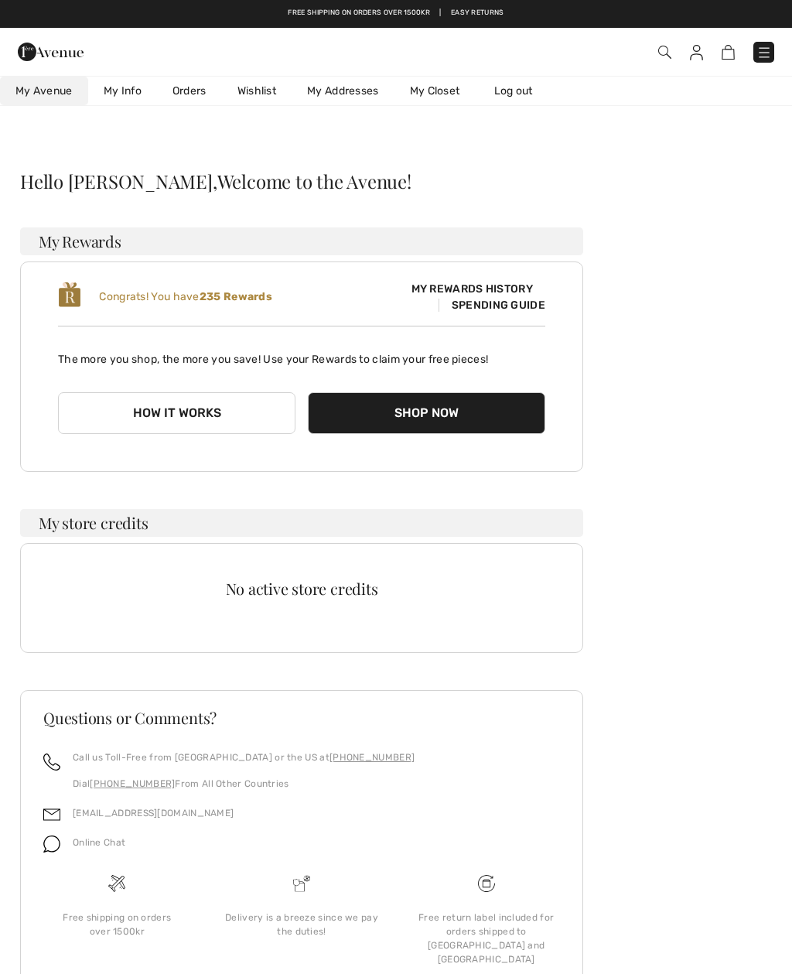
click at [258, 95] on link "Wishlist" at bounding box center [257, 91] width 70 height 29
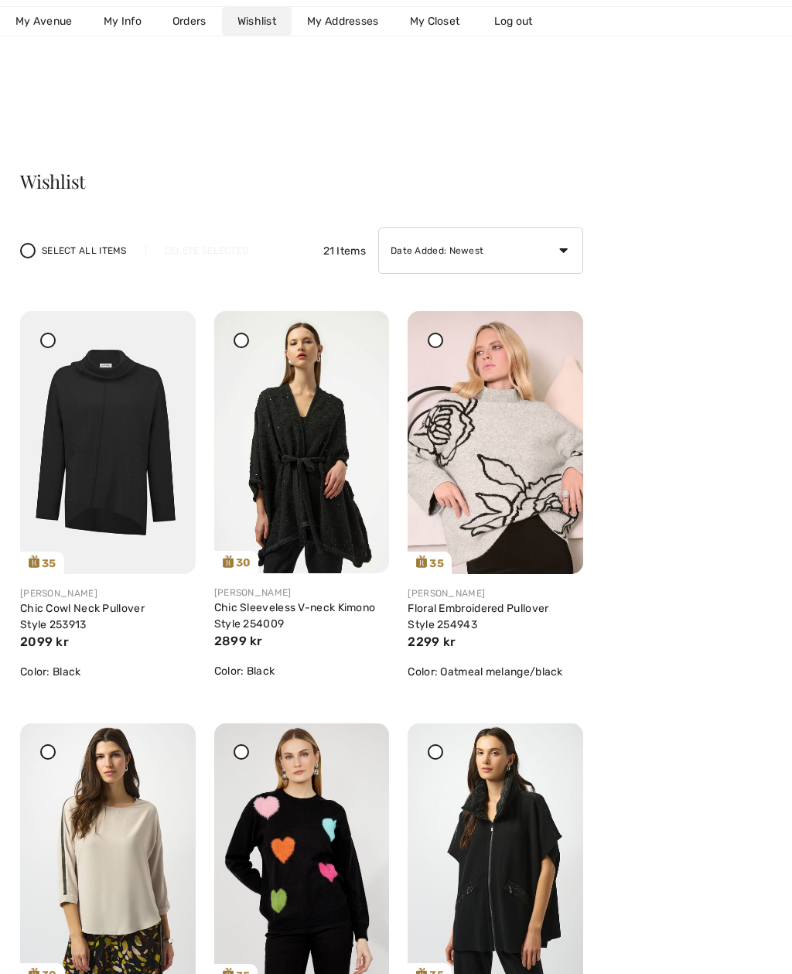
scroll to position [1, 0]
